Goal: Navigation & Orientation: Go to known website

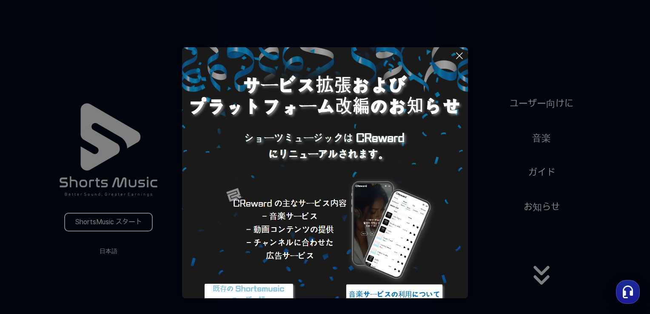
scroll to position [34, 0]
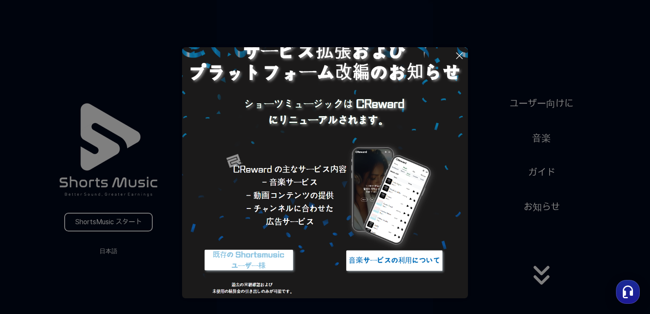
click at [131, 217] on button at bounding box center [325, 157] width 650 height 314
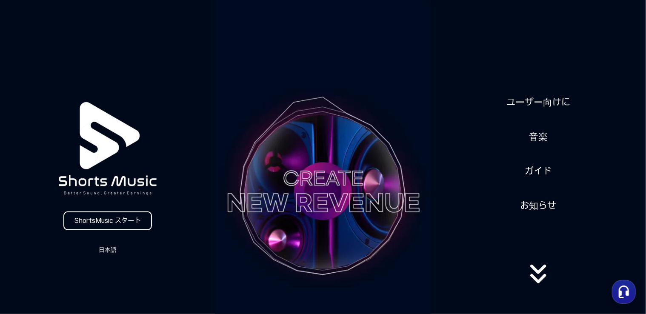
click at [316, 101] on video at bounding box center [322, 191] width 215 height 383
click at [322, 189] on video at bounding box center [322, 191] width 215 height 383
click at [100, 222] on link "ShortsMusic スタート" at bounding box center [107, 220] width 88 height 19
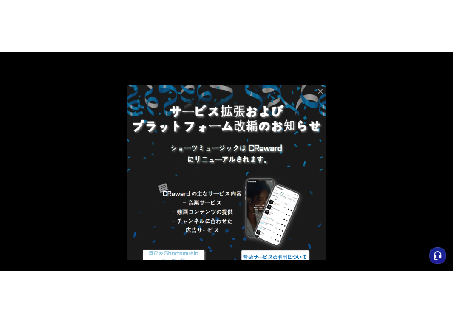
scroll to position [34, 0]
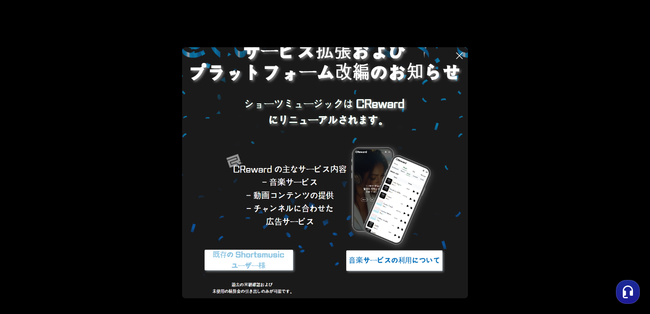
click at [362, 262] on img at bounding box center [394, 261] width 106 height 32
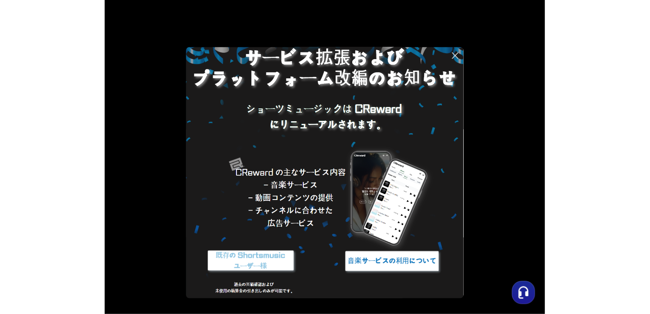
scroll to position [26, 0]
